Goal: Book appointment/travel/reservation

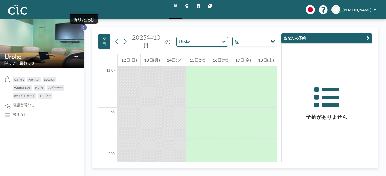
click at [86, 28] on button at bounding box center [84, 27] width 6 height 6
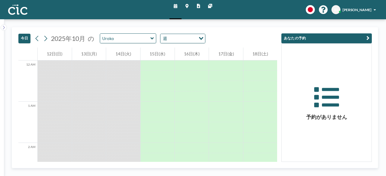
click at [150, 38] on icon at bounding box center [151, 38] width 3 height 2
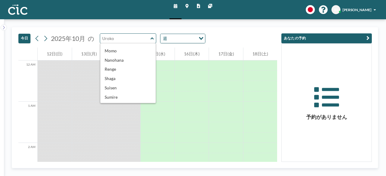
scroll to position [177, 0]
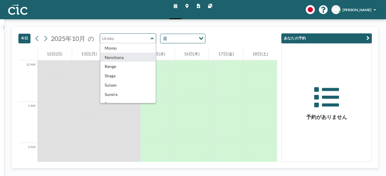
type input "Nanohana"
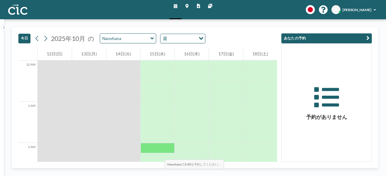
click at [150, 146] on div at bounding box center [158, 148] width 34 height 10
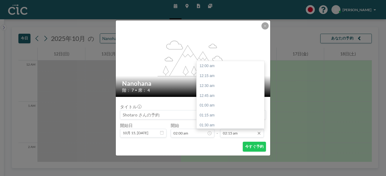
scroll to position [89, 0]
click at [219, 116] on div "03:30 am" at bounding box center [232, 116] width 71 height 10
type input "03:30 am"
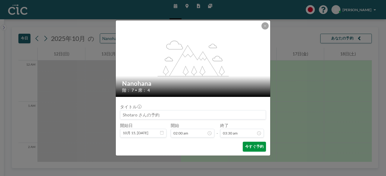
click at [250, 149] on button "今すぐ予約" at bounding box center [254, 147] width 23 height 10
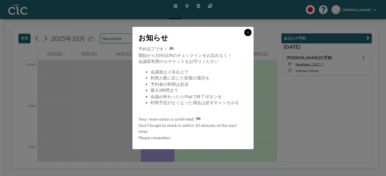
click at [246, 35] on button at bounding box center [247, 32] width 7 height 7
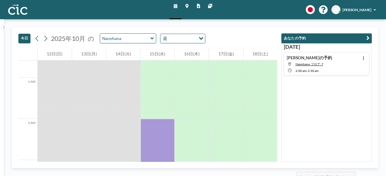
scroll to position [36, 0]
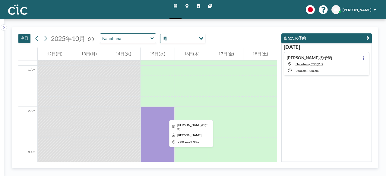
click at [154, 111] on div at bounding box center [158, 138] width 34 height 62
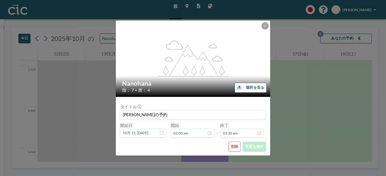
click at [238, 145] on button "削除" at bounding box center [235, 147] width 12 height 10
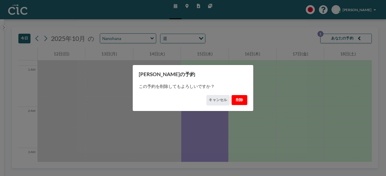
click at [238, 102] on button "削除" at bounding box center [239, 100] width 15 height 10
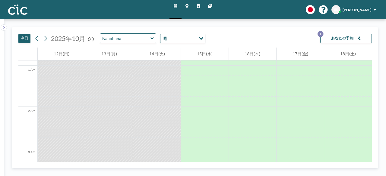
click at [151, 36] on icon at bounding box center [151, 38] width 3 height 5
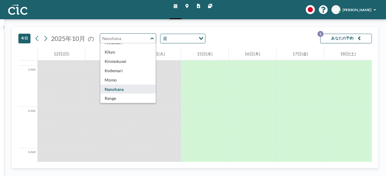
scroll to position [157, 0]
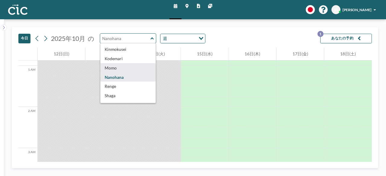
type input "Momo"
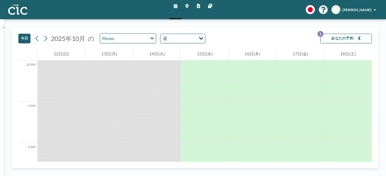
click at [153, 156] on div at bounding box center [156, 159] width 47 height 10
click at [151, 41] on div "Momo" at bounding box center [128, 38] width 56 height 10
click at [151, 39] on icon at bounding box center [151, 38] width 3 height 2
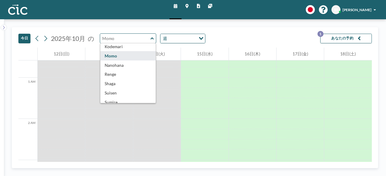
scroll to position [157, 0]
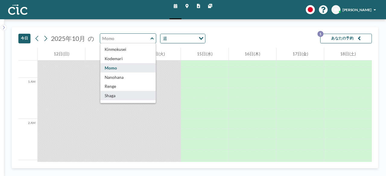
type input "Shaga"
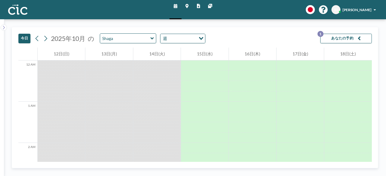
click at [201, 38] on icon "Search for option" at bounding box center [201, 38] width 4 height 3
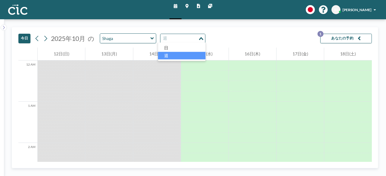
click at [201, 38] on icon "Search for option" at bounding box center [201, 38] width 4 height 3
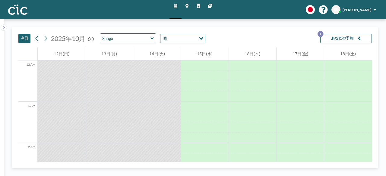
click at [359, 38] on icon "button" at bounding box center [359, 39] width 3 height 6
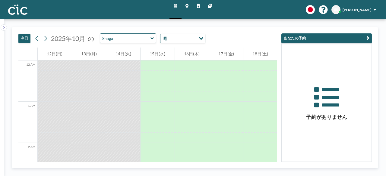
click at [241, 42] on div "[DATE] [DATE] の Shaga 週 Loading..." at bounding box center [147, 37] width 259 height 20
click at [151, 38] on icon at bounding box center [151, 38] width 3 height 2
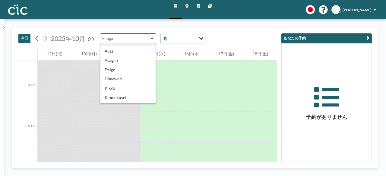
scroll to position [121, 0]
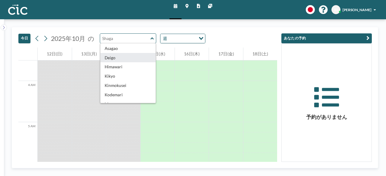
type input "Deigo"
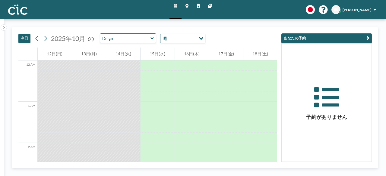
click at [26, 41] on button "今日" at bounding box center [24, 39] width 12 height 10
click at [151, 40] on icon at bounding box center [151, 38] width 3 height 5
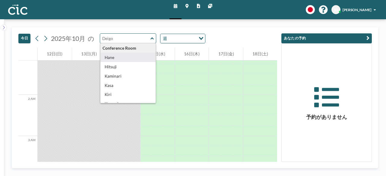
type input "Hane"
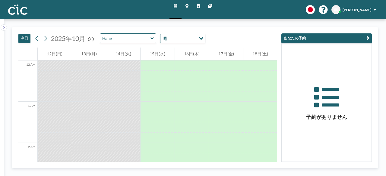
click at [152, 38] on icon at bounding box center [151, 38] width 3 height 2
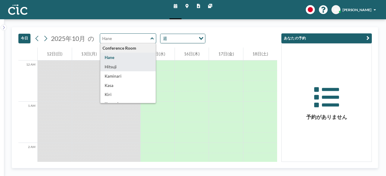
type input "Hitsuji"
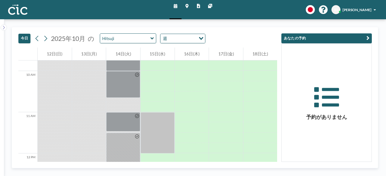
scroll to position [417, 0]
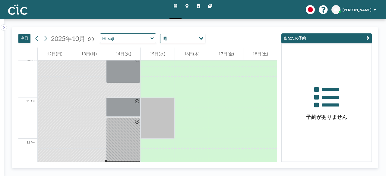
click at [151, 37] on icon at bounding box center [151, 38] width 3 height 5
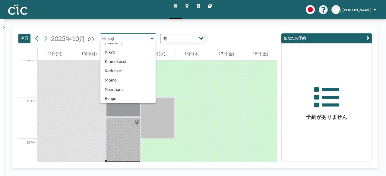
scroll to position [157, 0]
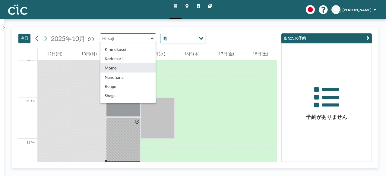
type input "Momo"
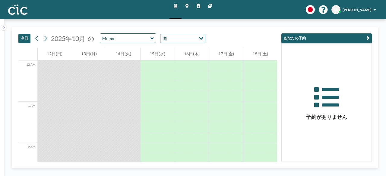
click at [152, 38] on icon at bounding box center [151, 38] width 3 height 2
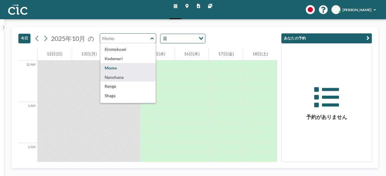
type input "Nanohana"
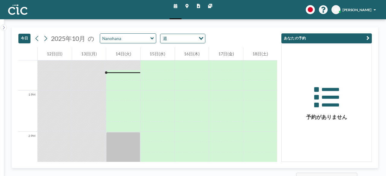
scroll to position [519, 0]
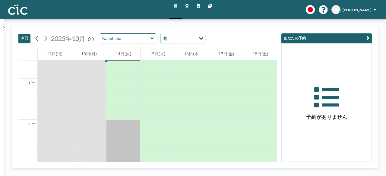
click at [151, 40] on icon at bounding box center [151, 38] width 3 height 5
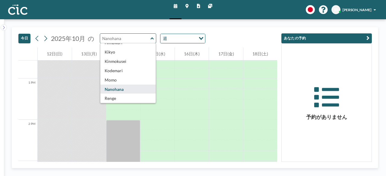
scroll to position [157, 0]
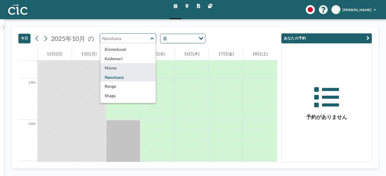
type input "Momo"
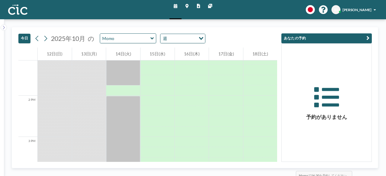
scroll to position [555, 0]
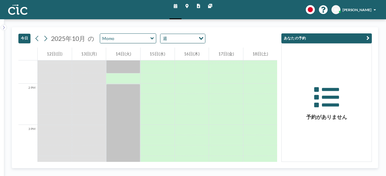
click at [151, 39] on icon at bounding box center [151, 38] width 3 height 5
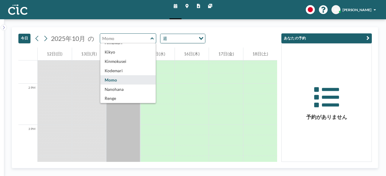
scroll to position [157, 0]
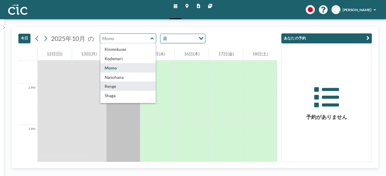
type input "Renge"
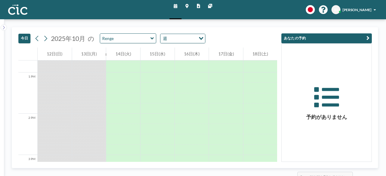
scroll to position [562, 0]
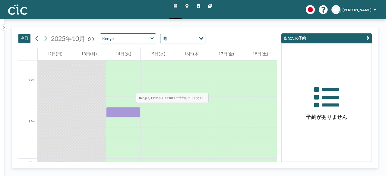
click at [123, 82] on div at bounding box center [123, 81] width 34 height 10
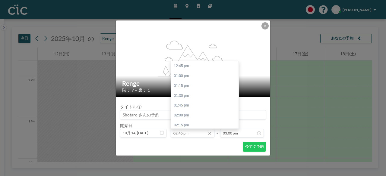
scroll to position [79, 0]
click at [210, 134] on icon at bounding box center [209, 133] width 5 height 5
drag, startPoint x: 236, startPoint y: 75, endPoint x: 236, endPoint y: 67, distance: 8.1
click at [236, 67] on div at bounding box center [237, 71] width 2 height 10
drag, startPoint x: 237, startPoint y: 77, endPoint x: 237, endPoint y: 71, distance: 6.6
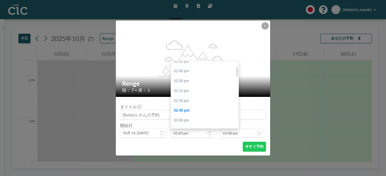
click at [237, 71] on div at bounding box center [237, 72] width 2 height 10
click at [213, 82] on div "02:00 pm" at bounding box center [206, 83] width 71 height 10
type input "02:00 pm"
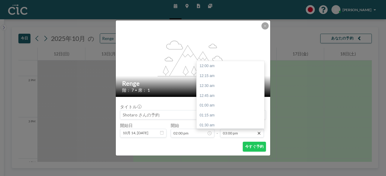
scroll to position [593, 0]
click at [260, 134] on icon at bounding box center [259, 133] width 3 height 3
click at [226, 87] on div "03:30 pm" at bounding box center [232, 86] width 71 height 10
type input "03:30 pm"
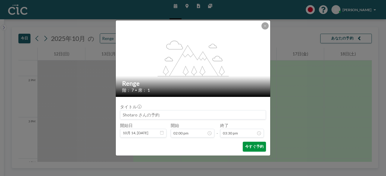
click at [255, 146] on button "今すぐ予約" at bounding box center [254, 147] width 23 height 10
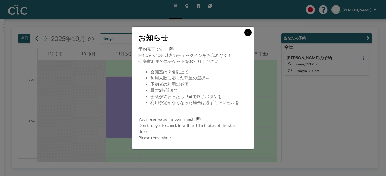
click at [249, 34] on icon at bounding box center [248, 32] width 2 height 3
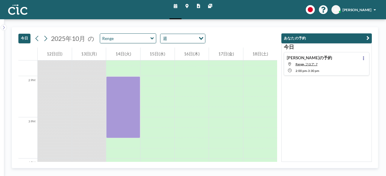
click at [249, 34] on div "[DATE] [DATE] の Renge 週 Loading..." at bounding box center [147, 37] width 259 height 20
